Goal: Task Accomplishment & Management: Manage account settings

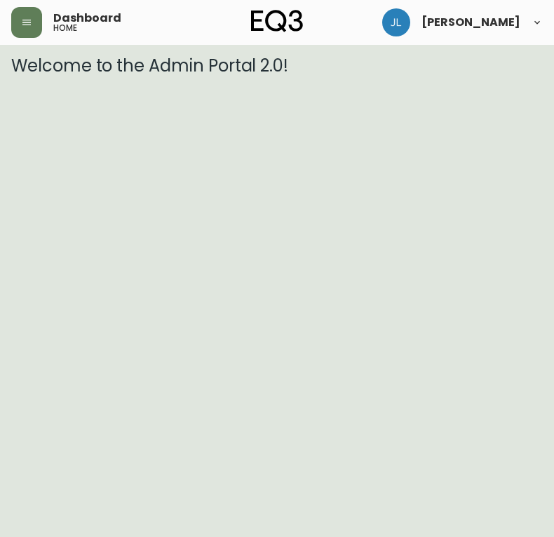
click at [137, 76] on html "Dashboard home [PERSON_NAME] Welcome to the Admin Portal 2.0!" at bounding box center [277, 38] width 554 height 76
click at [33, 31] on button "button" at bounding box center [26, 22] width 31 height 31
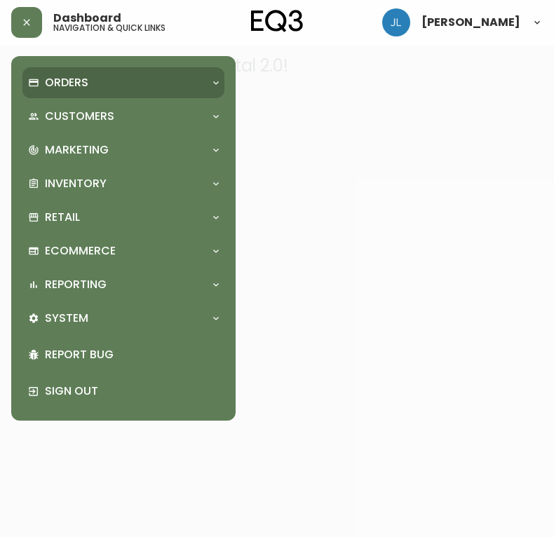
click at [68, 87] on p "Orders" at bounding box center [67, 82] width 44 height 15
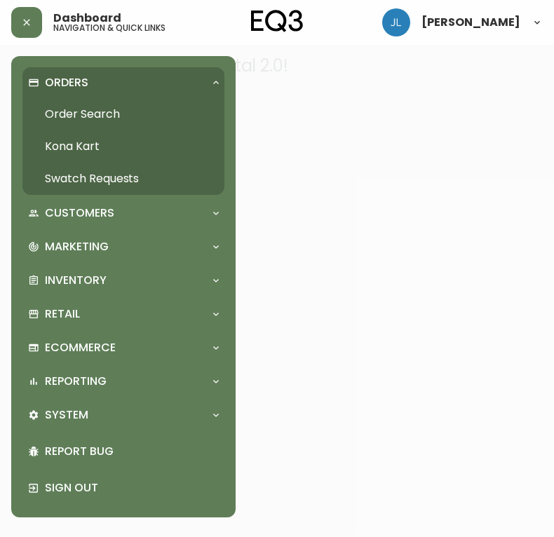
click at [91, 111] on link "Order Search" at bounding box center [123, 114] width 202 height 32
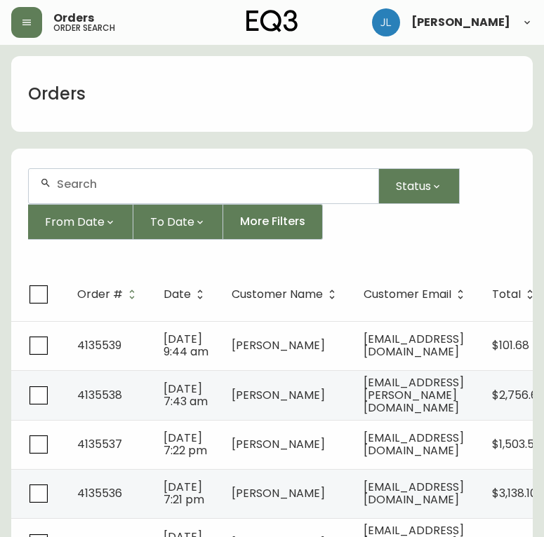
click at [145, 184] on input "text" at bounding box center [212, 184] width 310 height 13
paste input "4133329"
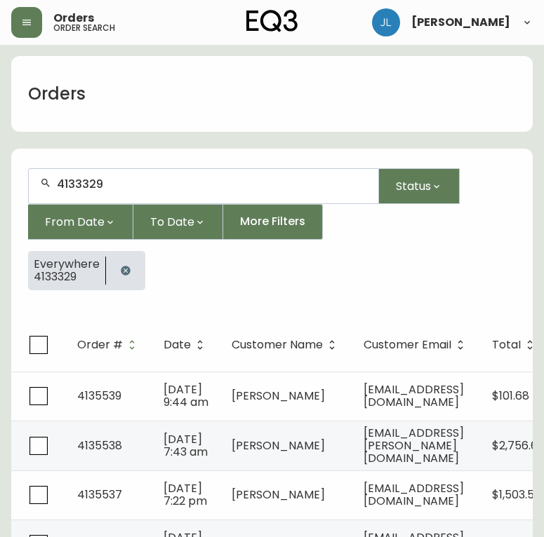
type input "4133329"
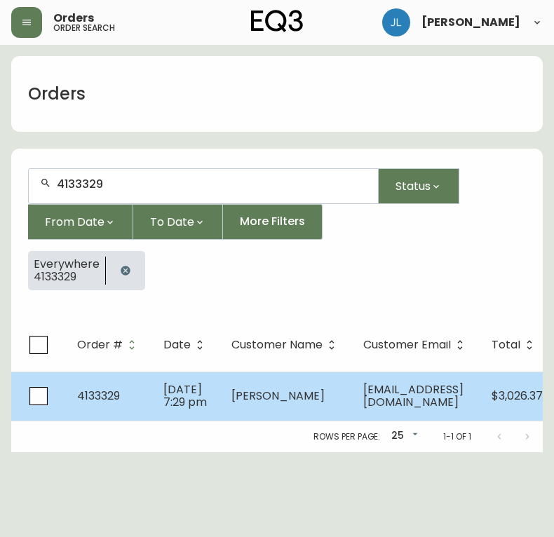
click at [270, 399] on span "[PERSON_NAME]" at bounding box center [278, 396] width 93 height 16
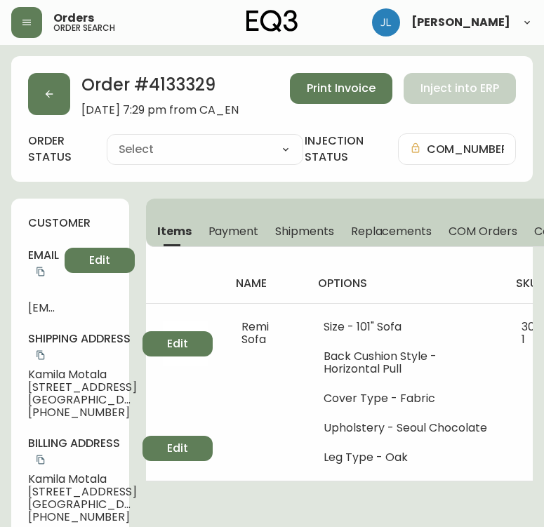
type input "Fully Shipped"
select select "FULLY_SHIPPED"
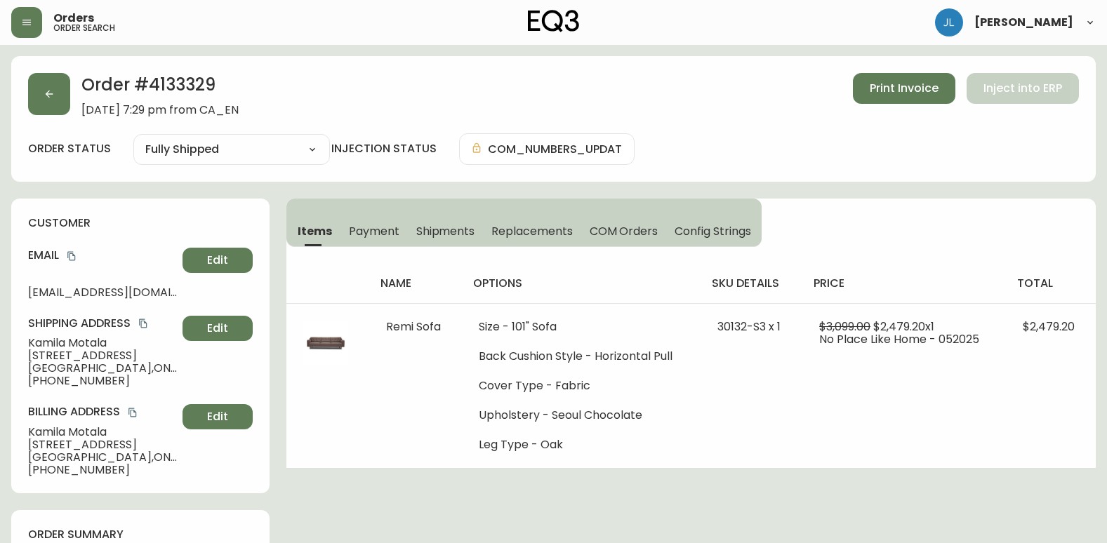
click at [443, 226] on span "Shipments" at bounding box center [445, 231] width 59 height 15
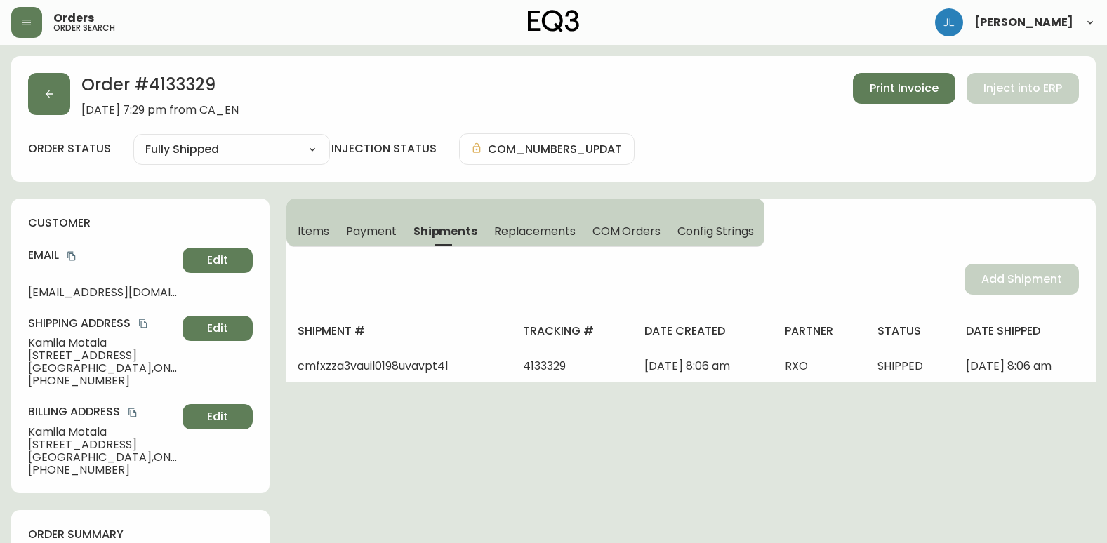
click at [315, 229] on span "Items" at bounding box center [314, 231] width 32 height 15
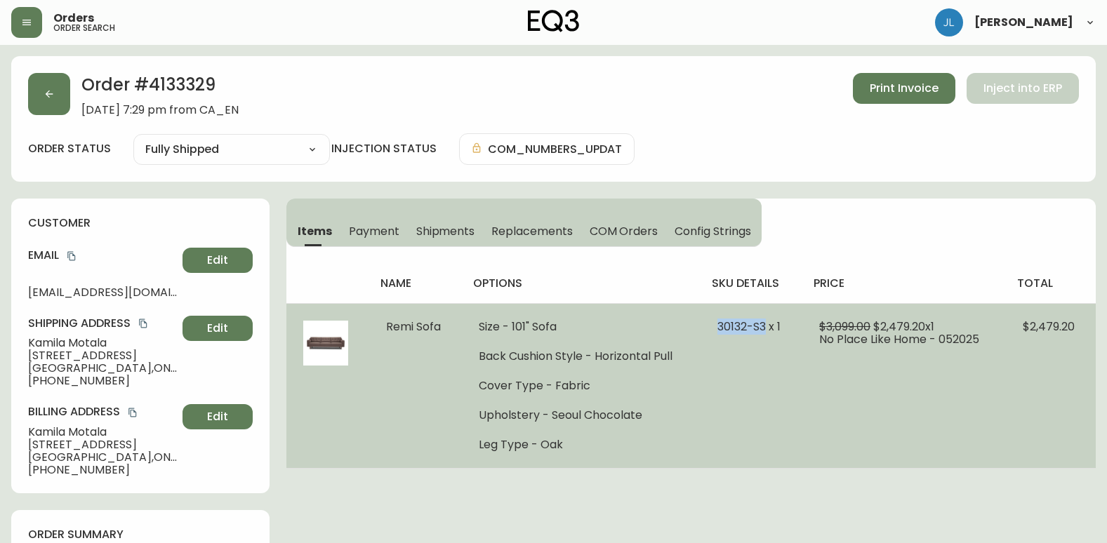
drag, startPoint x: 719, startPoint y: 327, endPoint x: 768, endPoint y: 330, distance: 48.5
click at [554, 330] on span "30132-S3 x 1" at bounding box center [748, 327] width 63 height 16
copy span "30132-S3"
